Goal: Find specific page/section: Find specific page/section

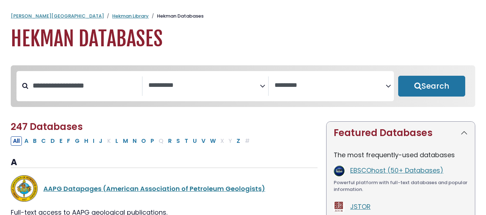
select select "Database Subject Filter"
select select "Database Vendors Filter"
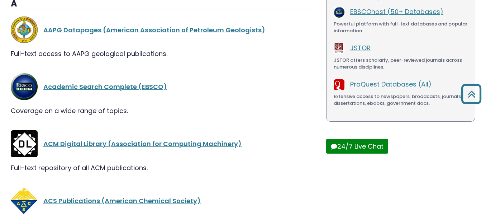
scroll to position [184, 0]
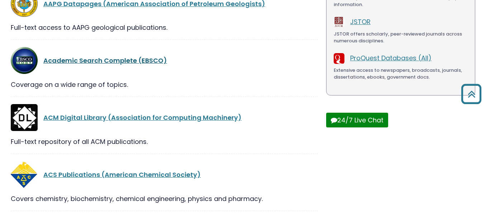
click at [133, 62] on link "Academic Search Complete (EBSCO)" at bounding box center [105, 60] width 124 height 9
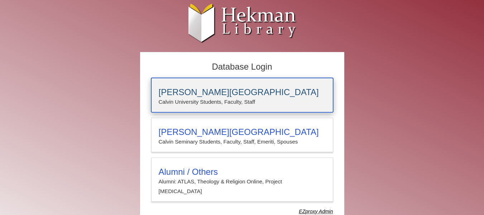
click at [268, 95] on h3 "[PERSON_NAME][GEOGRAPHIC_DATA]" at bounding box center [242, 92] width 167 height 10
